Goal: Obtain resource: Download file/media

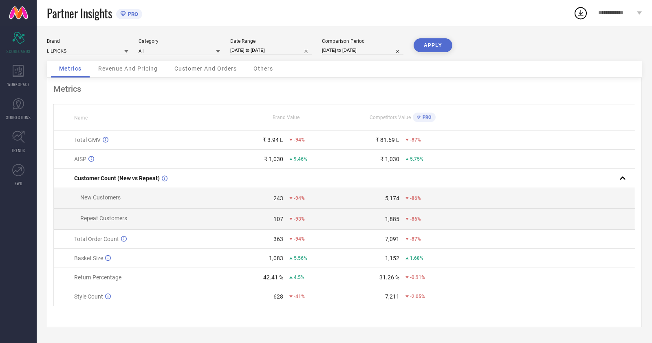
click at [90, 45] on div "Brand LILPICKS" at bounding box center [87, 46] width 81 height 17
click at [94, 53] on input at bounding box center [87, 50] width 81 height 9
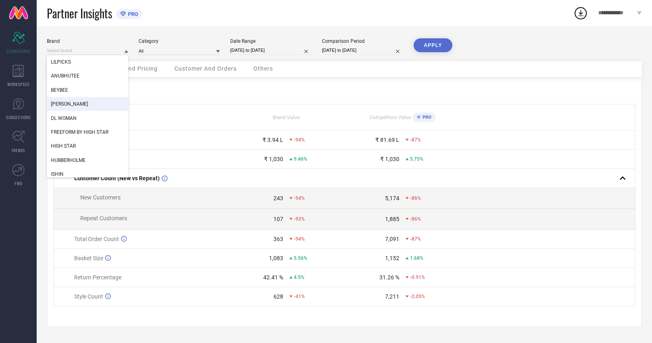
click at [94, 100] on div "[PERSON_NAME]" at bounding box center [87, 104] width 81 height 14
type input "All"
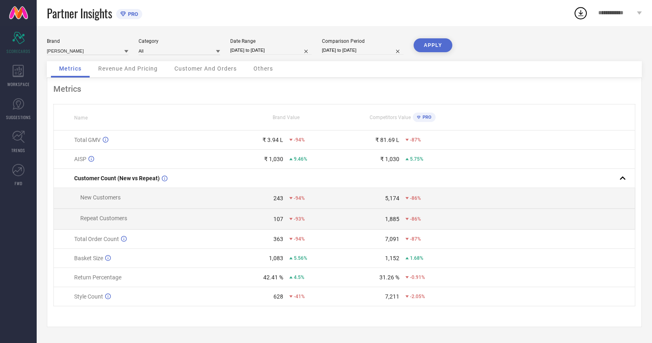
select select "8"
select select "2025"
select select "9"
select select "2025"
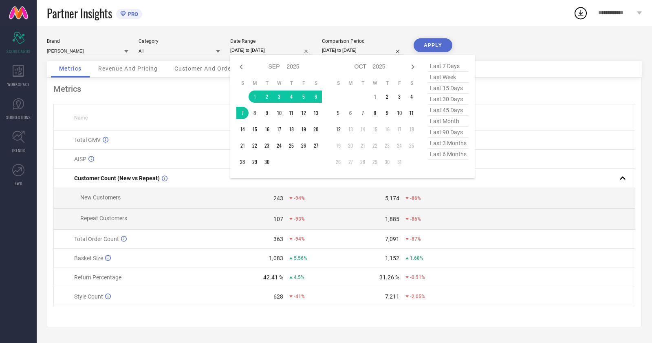
click at [284, 50] on input "[DATE] to [DATE]" at bounding box center [270, 50] width 81 height 9
click at [379, 99] on td "1" at bounding box center [375, 96] width 12 height 12
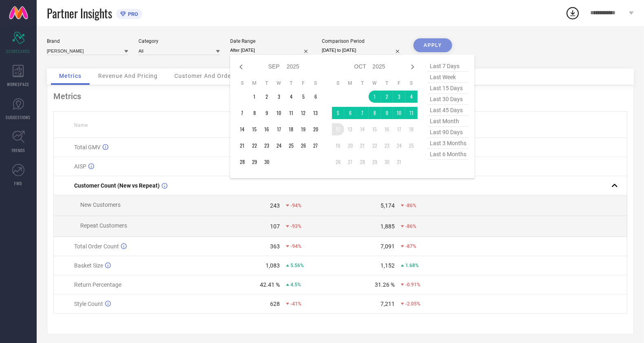
type input "[DATE] to [DATE]"
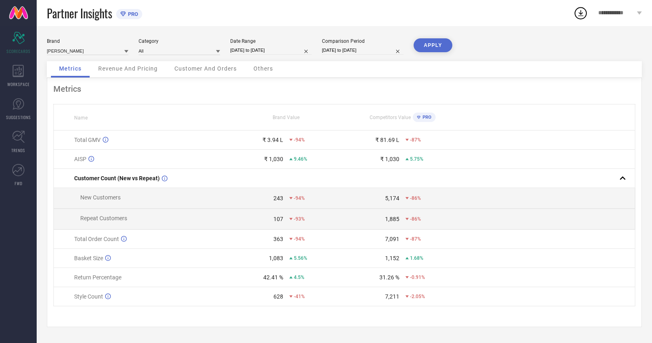
click at [468, 70] on div "Metrics Revenue And Pricing Customer And Orders Others" at bounding box center [344, 69] width 595 height 17
click at [261, 50] on input "[DATE] to [DATE]" at bounding box center [270, 50] width 81 height 9
select select "9"
select select "2025"
select select "10"
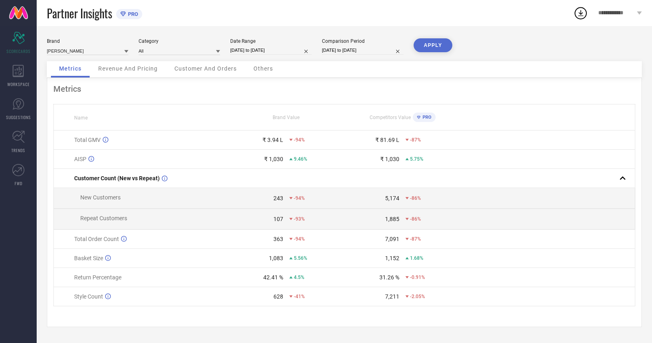
select select "2025"
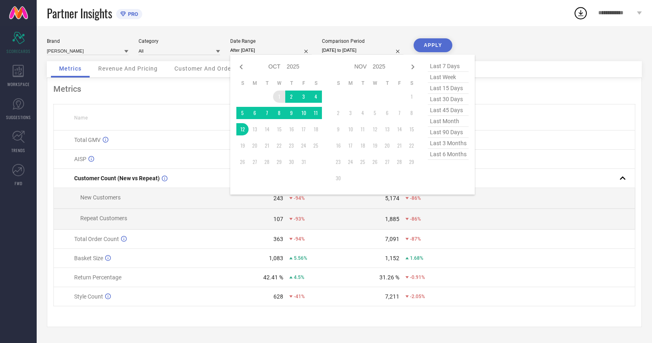
click at [280, 99] on td "1" at bounding box center [279, 96] width 12 height 12
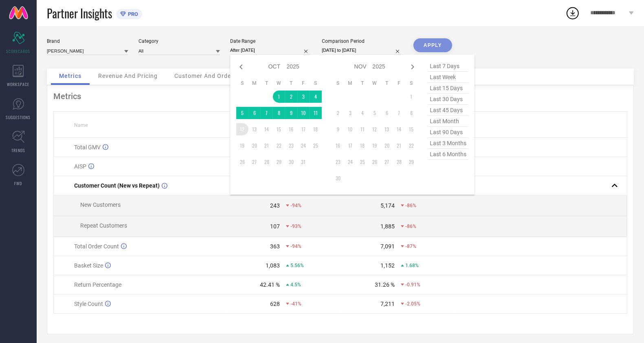
type input "[DATE] to [DATE]"
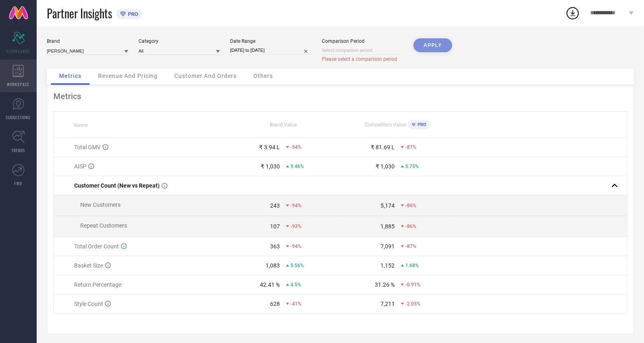
click at [21, 79] on div "WORKSPACE" at bounding box center [18, 75] width 37 height 33
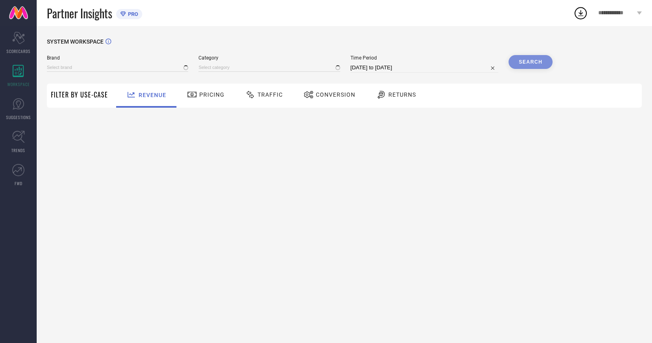
type input "ANUBHUTEE"
type input "All"
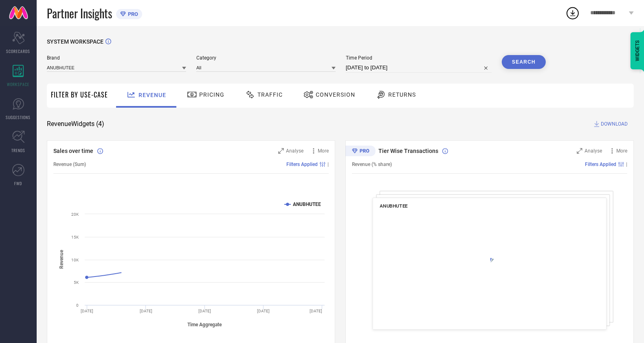
click at [120, 74] on div "Brand ANUBHUTEE Category All Time Period [DATE] to [DATE] Search" at bounding box center [296, 67] width 499 height 24
click at [126, 69] on input at bounding box center [116, 67] width 139 height 9
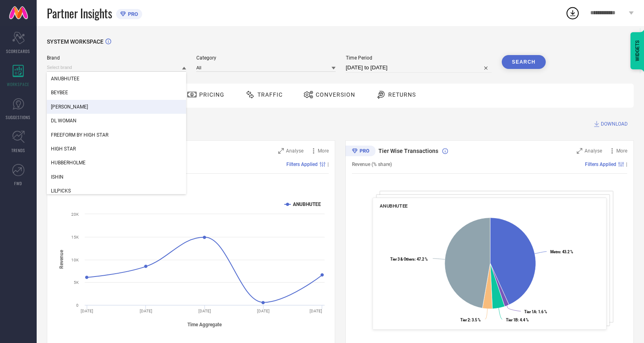
click at [93, 112] on div "[PERSON_NAME]" at bounding box center [116, 107] width 139 height 14
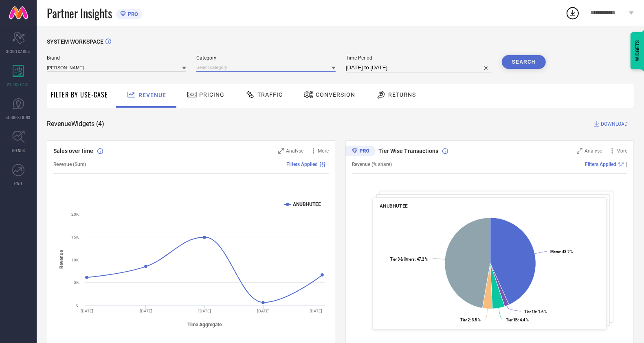
click at [226, 68] on input at bounding box center [265, 67] width 139 height 9
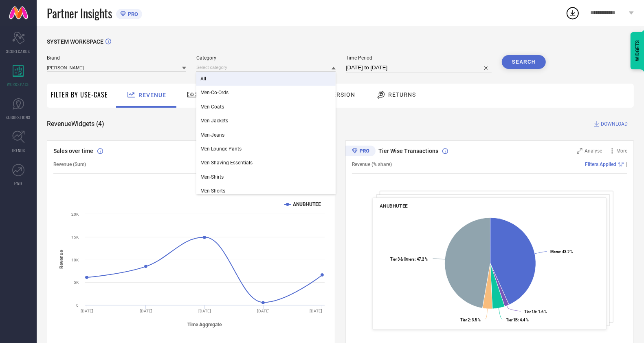
click at [225, 79] on div "All" at bounding box center [265, 79] width 139 height 14
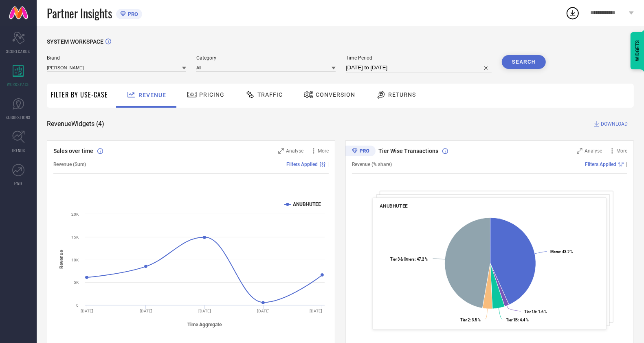
select select "8"
select select "2025"
select select "9"
select select "2025"
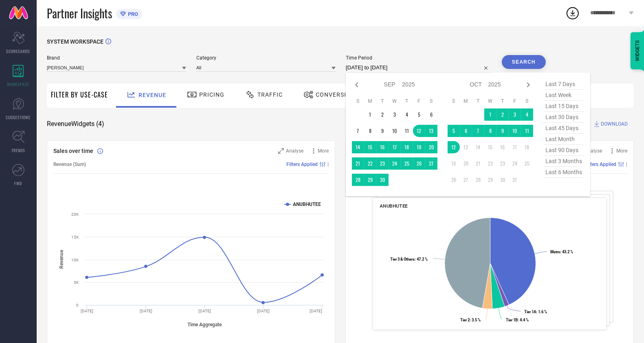
click at [383, 69] on input "[DATE] to [DATE]" at bounding box center [419, 68] width 146 height 10
click at [491, 114] on td "1" at bounding box center [491, 114] width 12 height 12
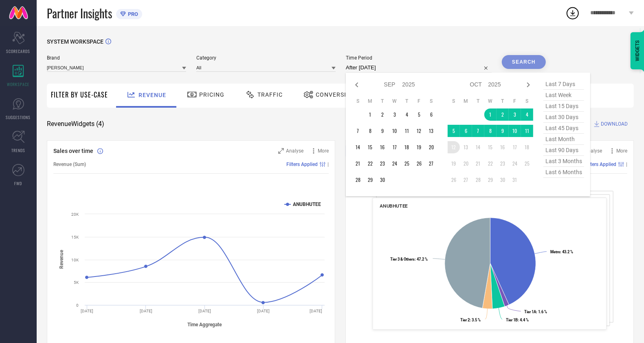
type input "[DATE] to [DATE]"
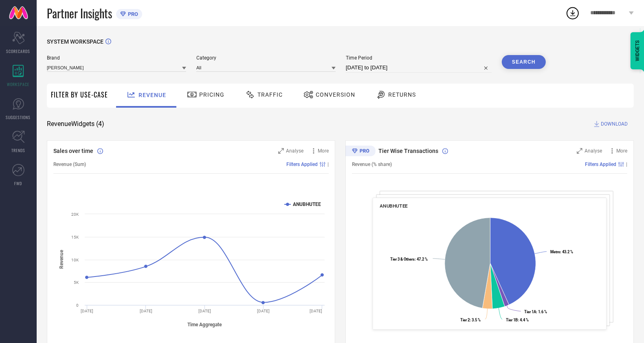
click at [330, 97] on span "Conversion" at bounding box center [336, 94] width 40 height 7
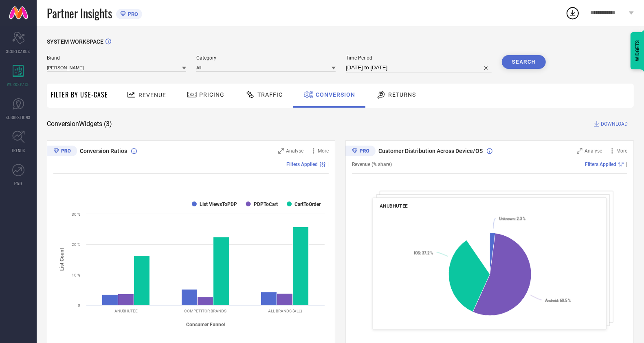
click at [529, 65] on button "Search" at bounding box center [524, 62] width 44 height 14
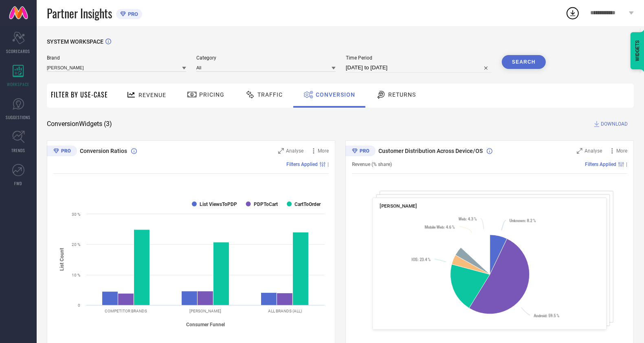
click at [612, 122] on span "DOWNLOAD" at bounding box center [614, 124] width 27 height 8
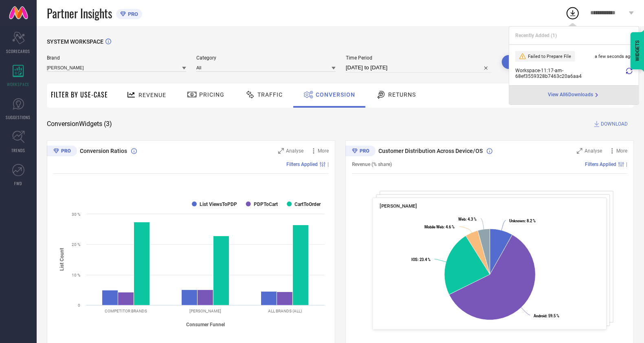
click at [626, 69] on div "Workspace - 11:17-am - 68ef3559328b7463c20a6aa4" at bounding box center [573, 73] width 117 height 11
click at [630, 73] on icon at bounding box center [629, 71] width 7 height 7
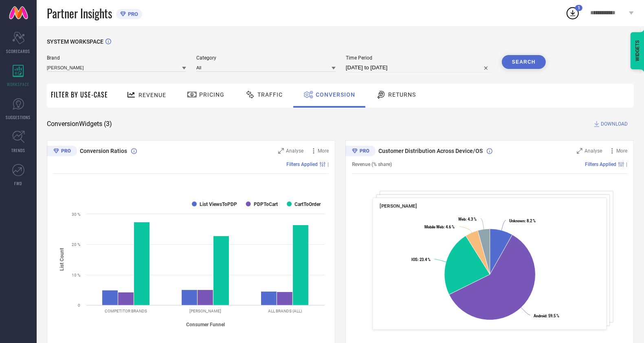
click at [574, 15] on icon at bounding box center [573, 13] width 15 height 15
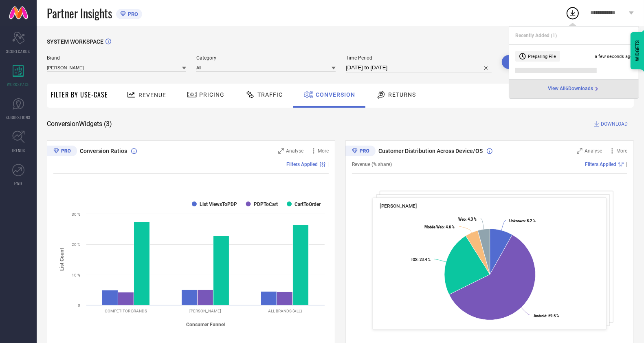
click at [571, 91] on span "View All 6 Downloads" at bounding box center [570, 89] width 45 height 7
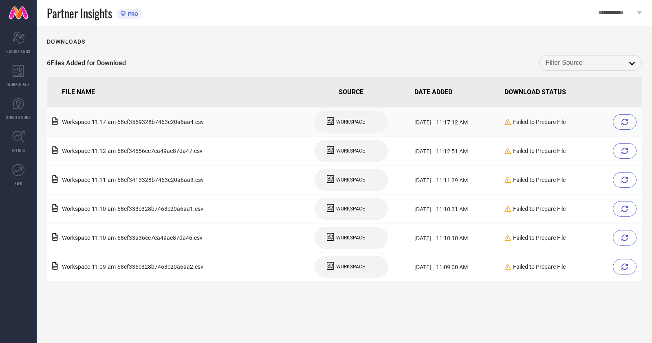
click at [624, 126] on div at bounding box center [625, 121] width 24 height 15
drag, startPoint x: 405, startPoint y: 306, endPoint x: 410, endPoint y: 300, distance: 7.8
click at [405, 306] on div "Downloads 6 Files Added for Download open FILE NAME SOURCE DATE ADDED DOWNLOAD …" at bounding box center [344, 184] width 615 height 317
